Goal: Transaction & Acquisition: Purchase product/service

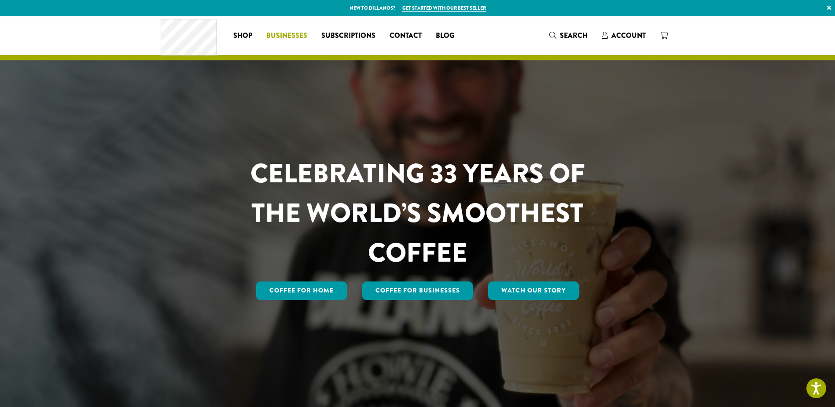
click at [284, 35] on span "Businesses" at bounding box center [286, 35] width 41 height 11
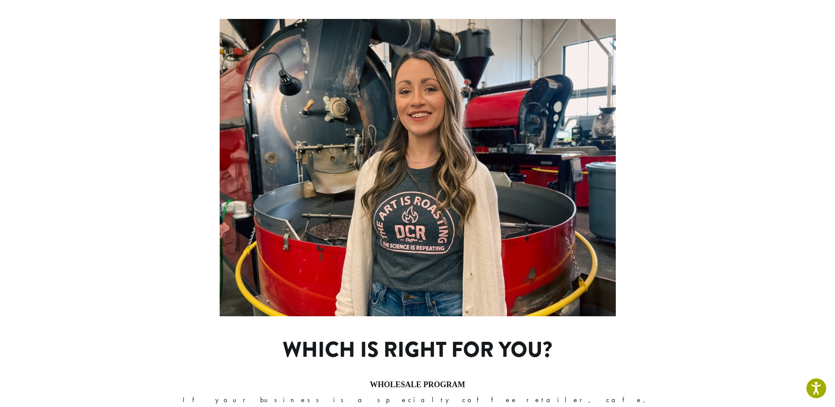
scroll to position [572, 0]
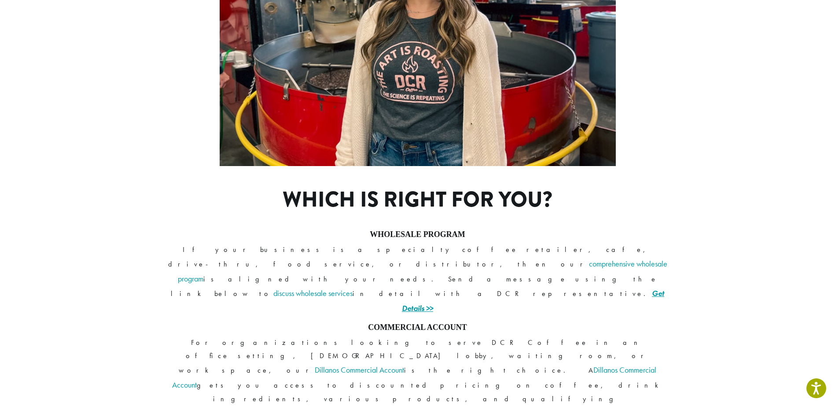
click at [536, 288] on link "Get Details >>" at bounding box center [533, 300] width 262 height 25
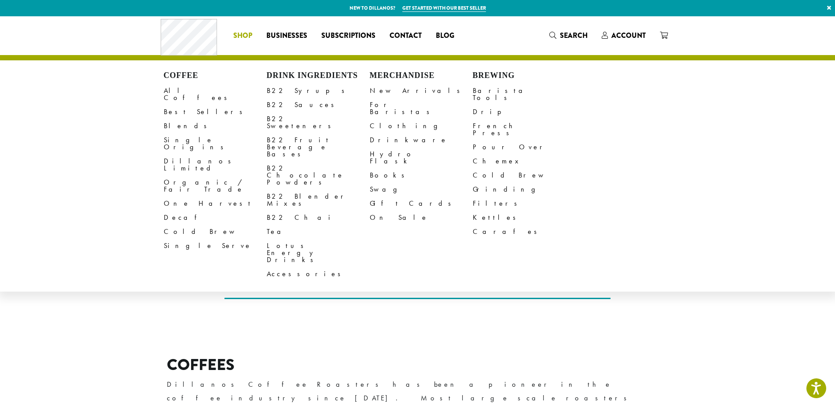
click at [183, 37] on div "Coffee All Coffees Best Sellers Blends Single Origins Dillanos Limited Organic …" at bounding box center [311, 35] width 301 height 37
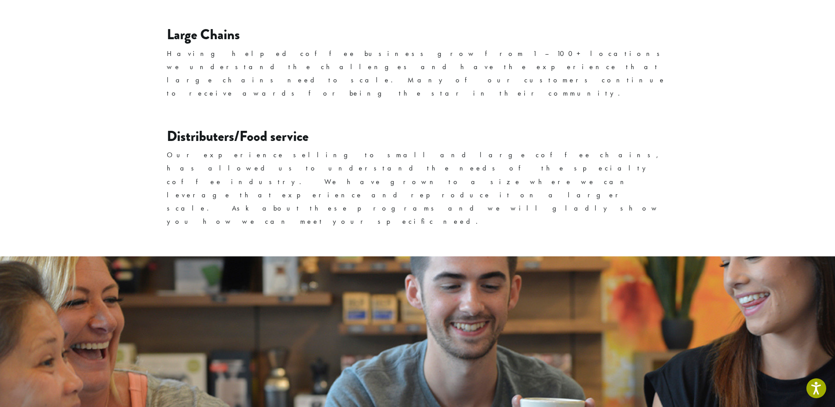
scroll to position [1459, 0]
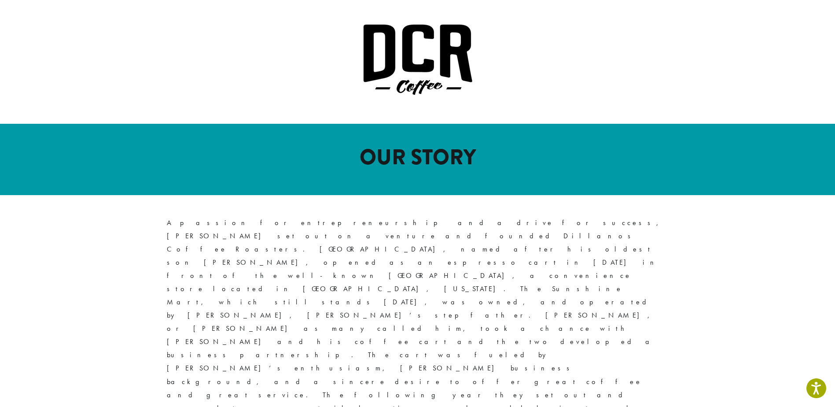
scroll to position [396, 0]
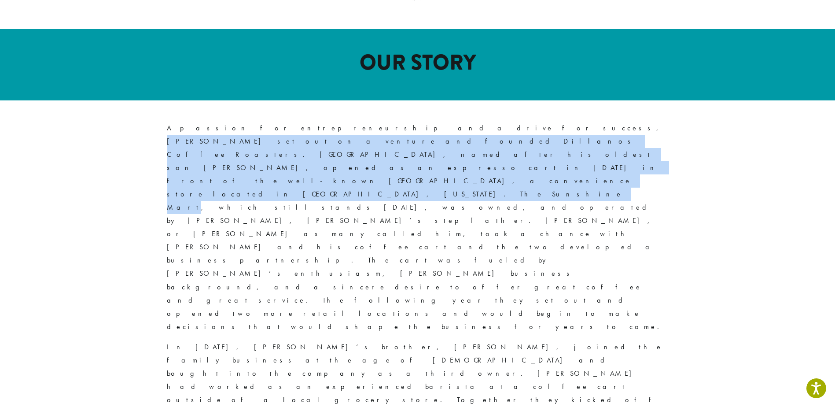
drag, startPoint x: 315, startPoint y: 113, endPoint x: 621, endPoint y: 123, distance: 306.5
click at [621, 123] on p "A passion for entrepreneurship and a drive for success, David J. Morris set out…" at bounding box center [418, 227] width 502 height 212
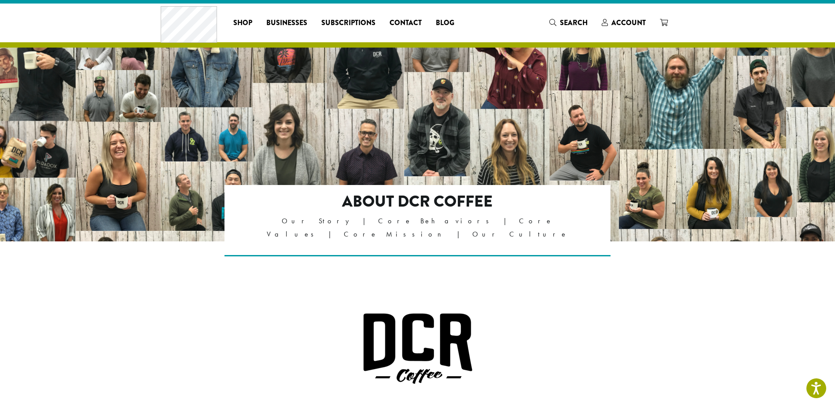
scroll to position [0, 0]
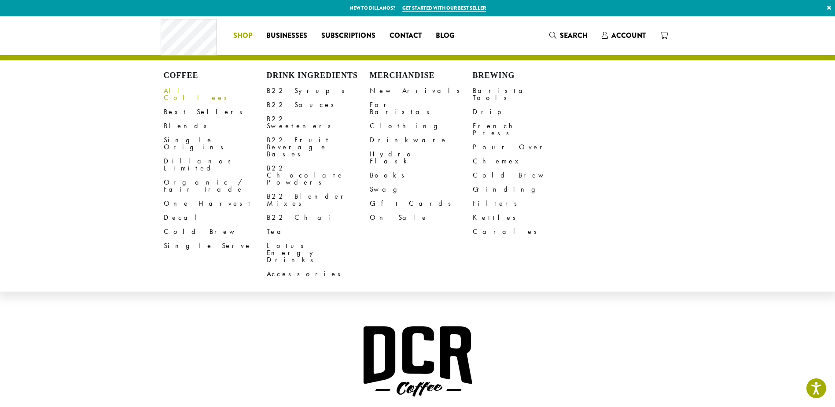
click at [186, 93] on link "All Coffees" at bounding box center [215, 94] width 103 height 21
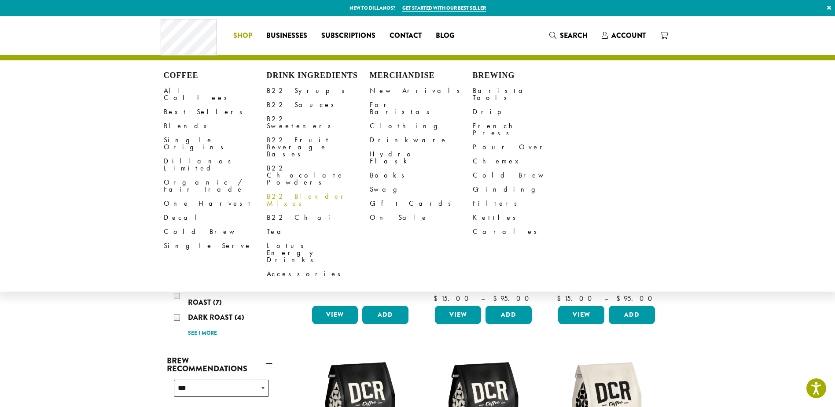
click at [312, 189] on link "B22 Blender Mixes" at bounding box center [318, 199] width 103 height 21
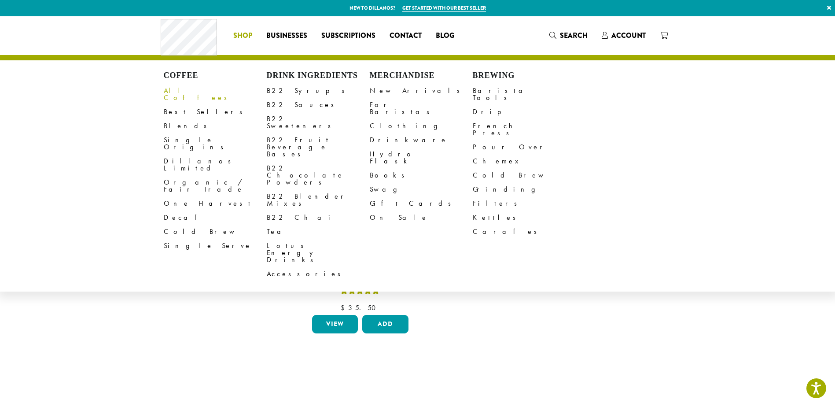
click at [180, 94] on link "All Coffees" at bounding box center [215, 94] width 103 height 21
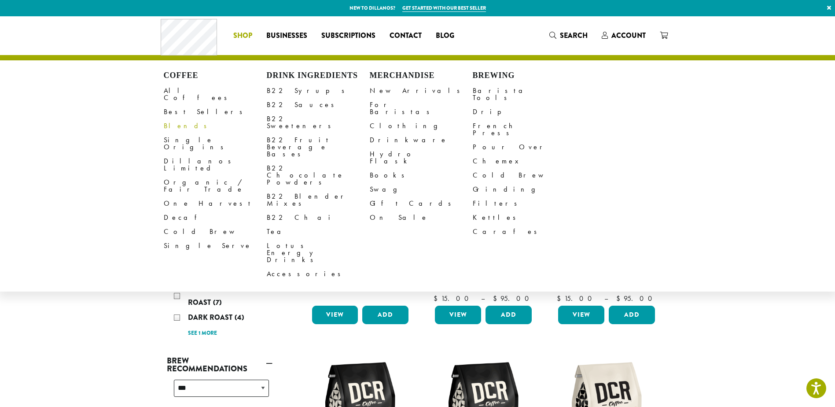
click at [180, 119] on link "Blends" at bounding box center [215, 126] width 103 height 14
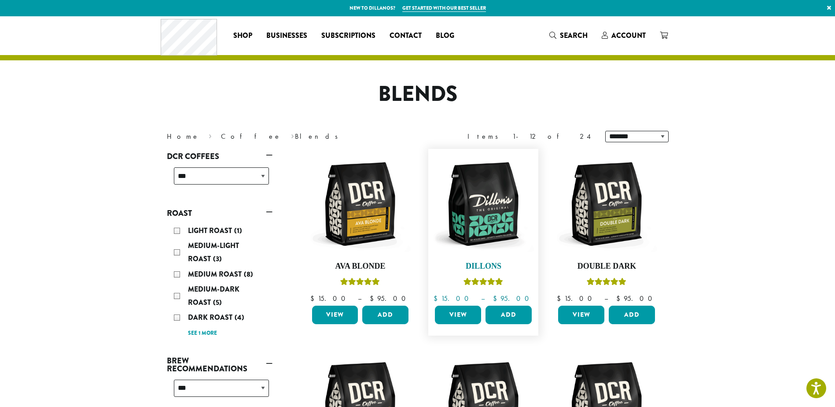
click at [501, 185] on img at bounding box center [483, 203] width 101 height 101
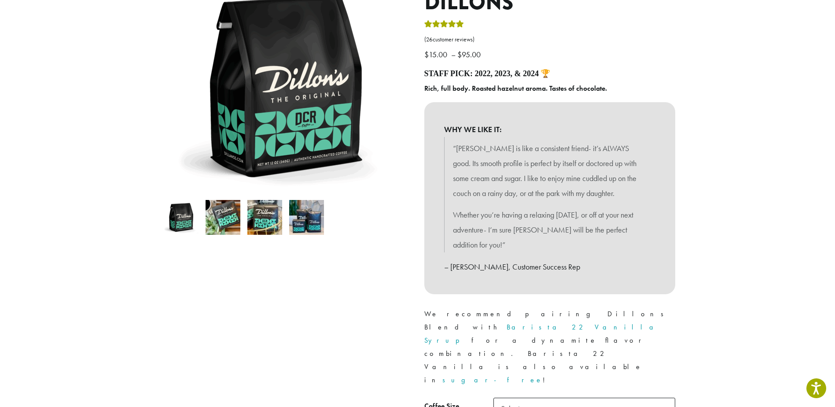
scroll to position [132, 0]
